Goal: Obtain resource: Download file/media

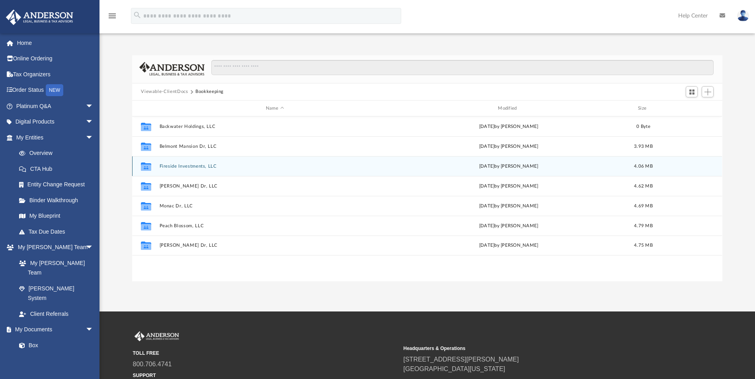
scroll to position [175, 584]
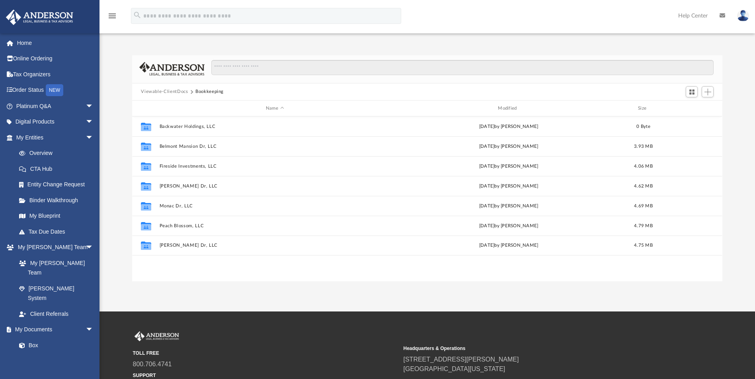
drag, startPoint x: 169, startPoint y: 93, endPoint x: 177, endPoint y: 93, distance: 8.8
click at [169, 93] on button "Viewable-ClientDocs" at bounding box center [164, 91] width 47 height 7
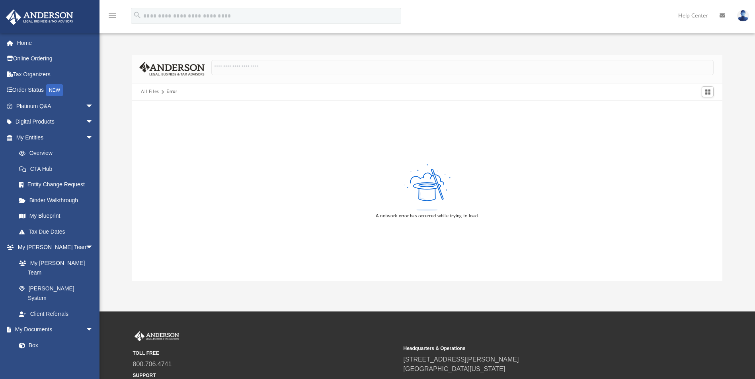
click at [41, 16] on img at bounding box center [40, 18] width 72 height 16
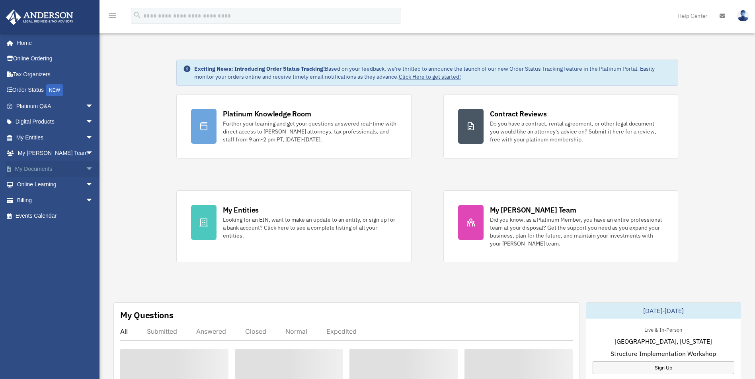
click at [69, 173] on link "My Documents arrow_drop_down" at bounding box center [56, 169] width 100 height 16
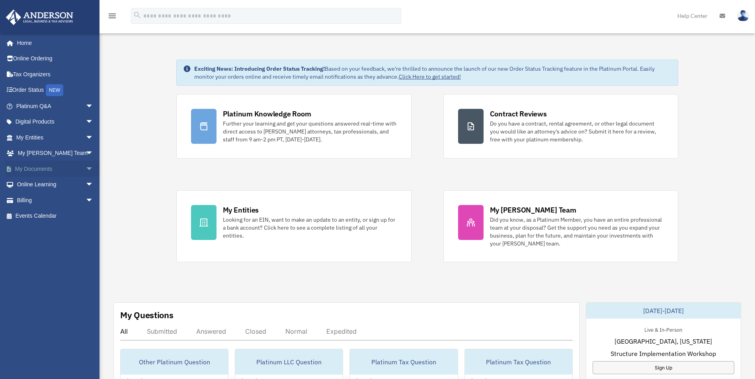
click at [86, 172] on span "arrow_drop_down" at bounding box center [94, 169] width 16 height 16
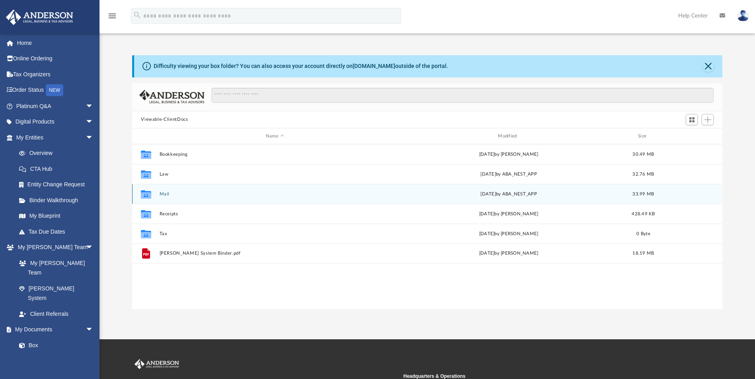
scroll to position [175, 584]
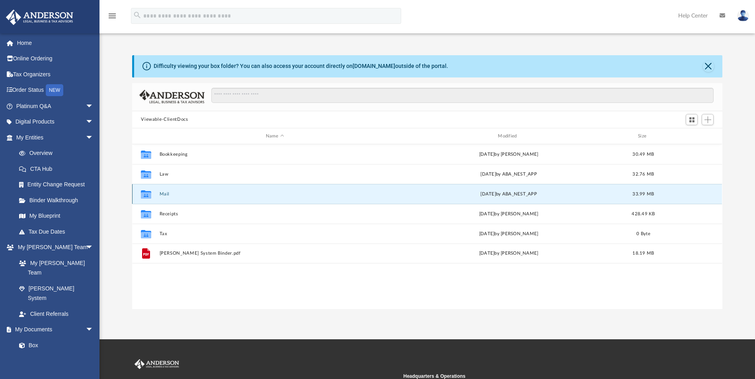
click at [166, 193] on button "Mail" at bounding box center [275, 194] width 230 height 5
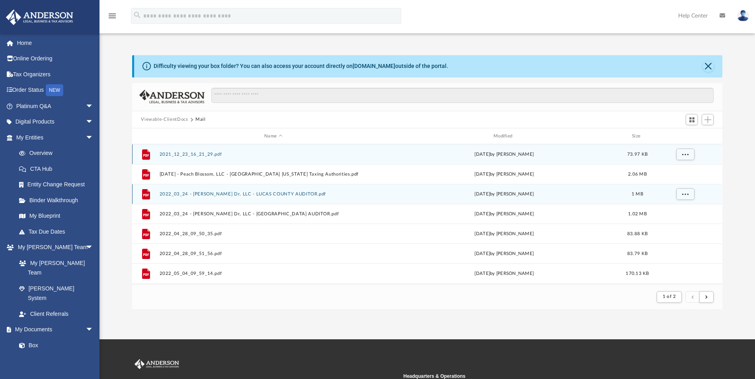
scroll to position [150, 584]
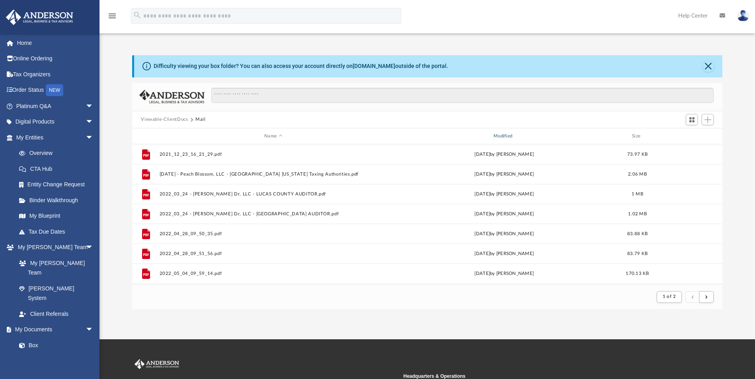
click at [502, 138] on div "Modified" at bounding box center [504, 136] width 228 height 7
click at [504, 137] on div "Modified" at bounding box center [504, 136] width 228 height 7
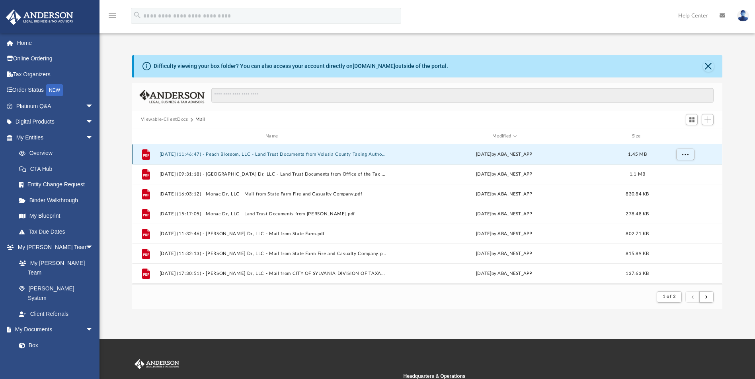
click at [358, 155] on button "2025.08.28 (11:46:47) - Peach Blossom, LLC - Land Trust Documents from Volusia …" at bounding box center [274, 154] width 228 height 5
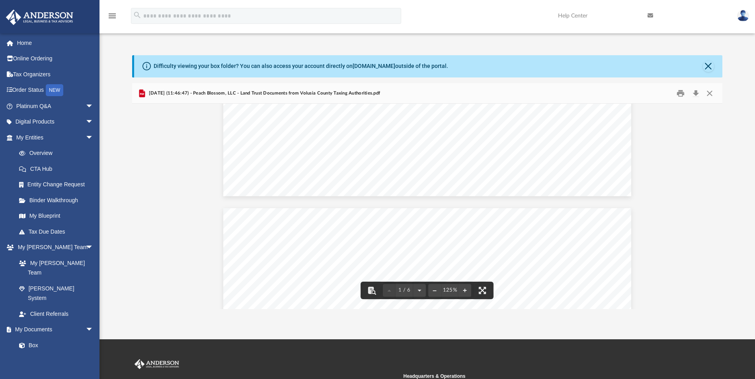
scroll to position [438, 0]
click at [680, 97] on button "Print" at bounding box center [680, 93] width 16 height 12
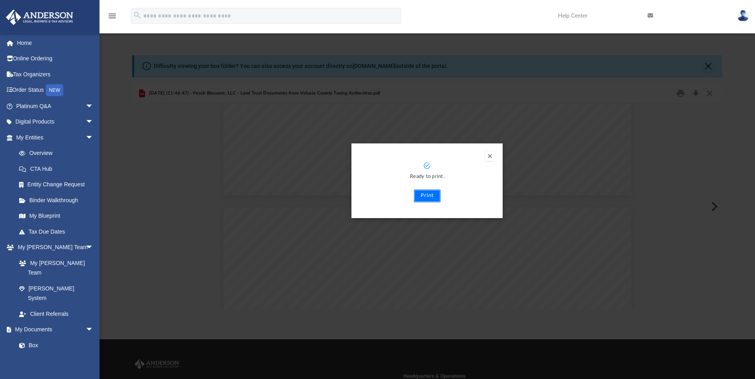
click at [429, 199] on button "Print" at bounding box center [427, 196] width 27 height 13
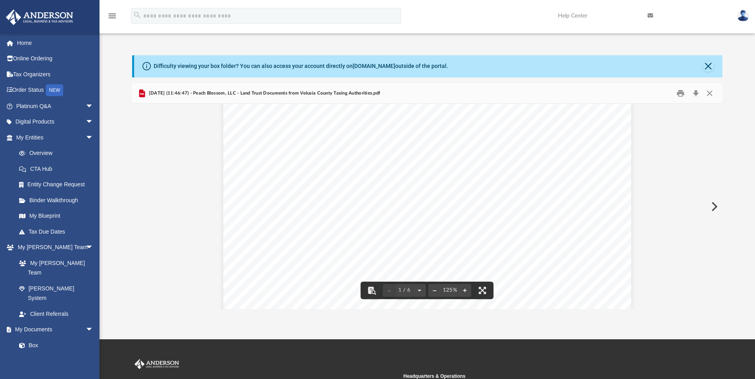
scroll to position [0, 0]
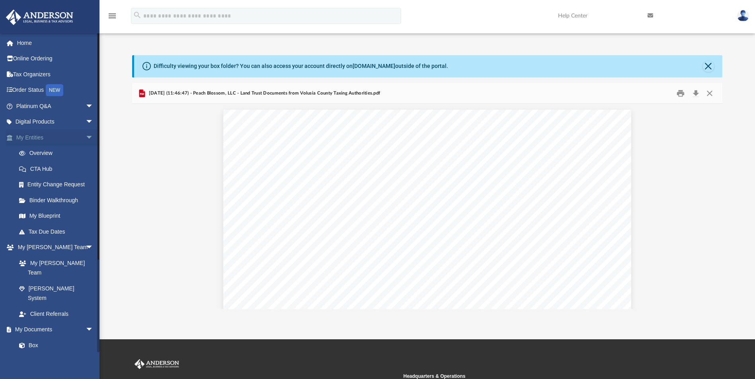
click at [86, 137] on span "arrow_drop_down" at bounding box center [94, 138] width 16 height 16
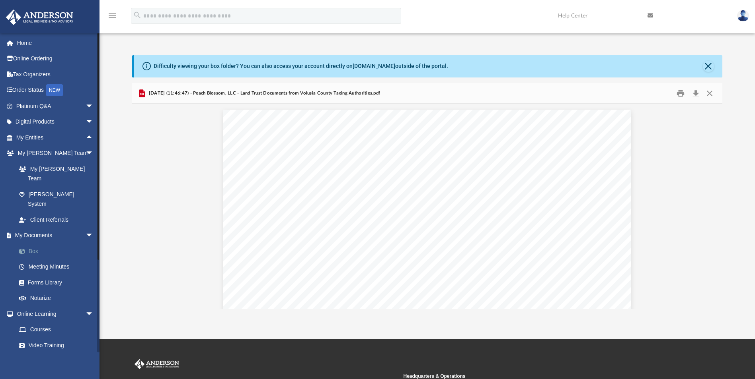
click at [36, 243] on link "Box" at bounding box center [58, 251] width 94 height 16
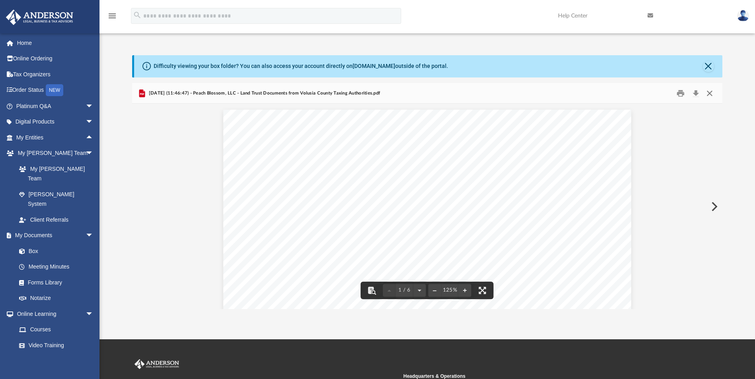
click at [713, 93] on button "Close" at bounding box center [709, 93] width 14 height 12
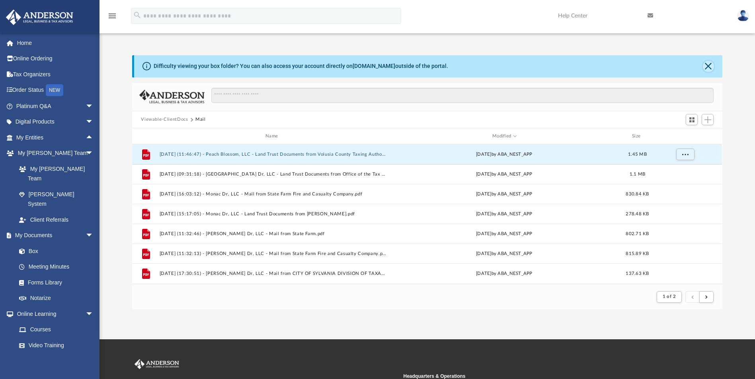
click at [707, 64] on button "Close" at bounding box center [707, 66] width 11 height 11
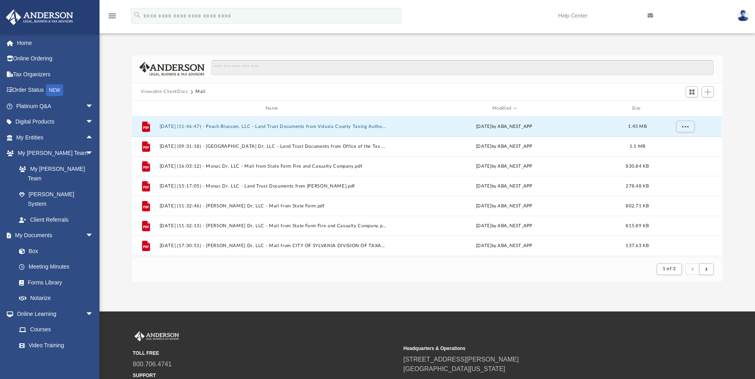
click at [157, 95] on button "Viewable-ClientDocs" at bounding box center [164, 91] width 47 height 7
